Goal: Task Accomplishment & Management: Use online tool/utility

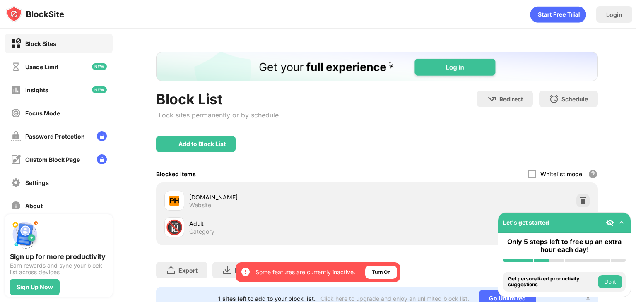
scroll to position [37, 0]
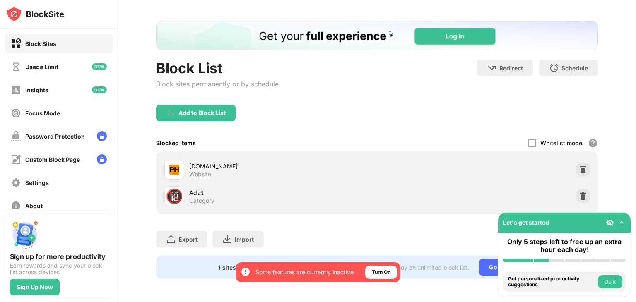
click at [620, 222] on img at bounding box center [621, 223] width 8 height 8
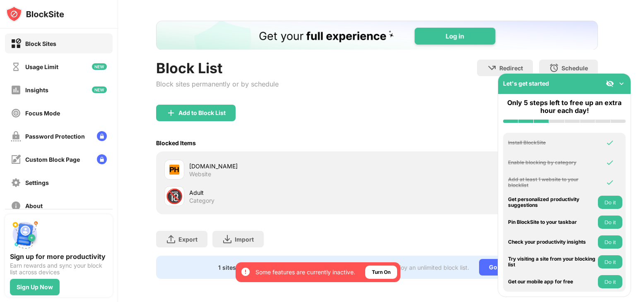
click at [621, 83] on img at bounding box center [621, 84] width 8 height 8
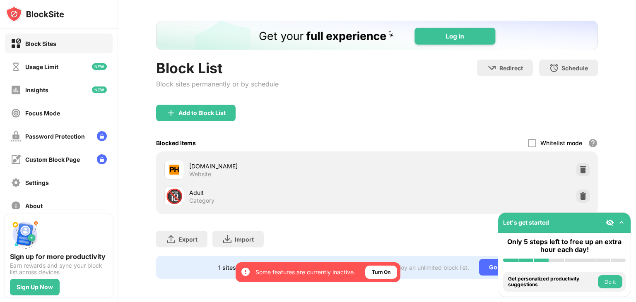
scroll to position [0, 0]
click at [207, 118] on div "Add to Block List" at bounding box center [377, 120] width 442 height 30
click at [210, 113] on div "Add to Block List" at bounding box center [196, 113] width 80 height 17
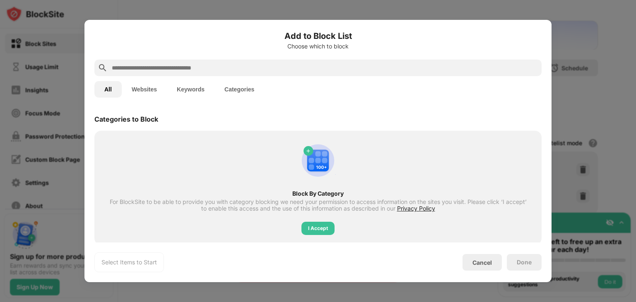
click at [159, 86] on button "Websites" at bounding box center [144, 89] width 45 height 17
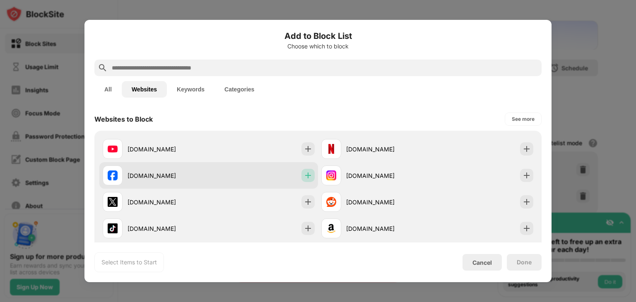
click at [304, 177] on img at bounding box center [308, 175] width 8 height 8
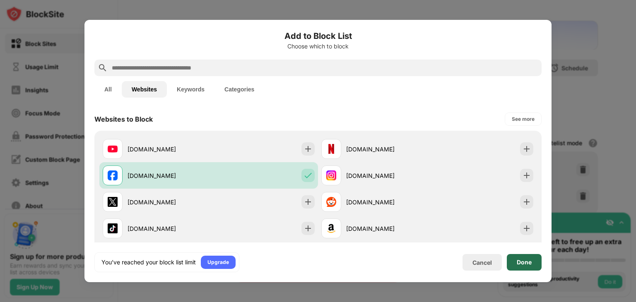
click at [519, 264] on div "Done" at bounding box center [524, 262] width 15 height 7
